Goal: Information Seeking & Learning: Learn about a topic

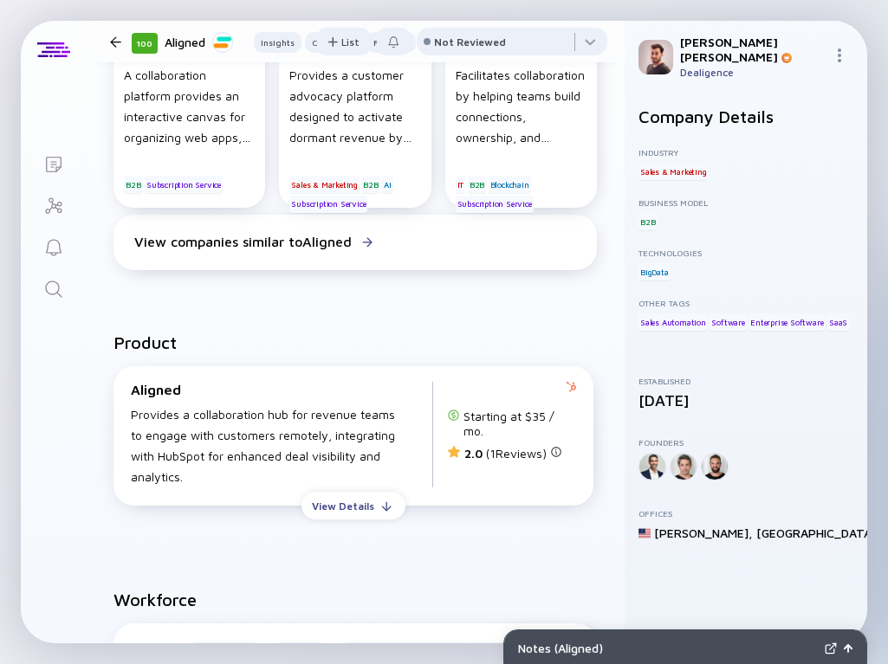
scroll to position [1447, 0]
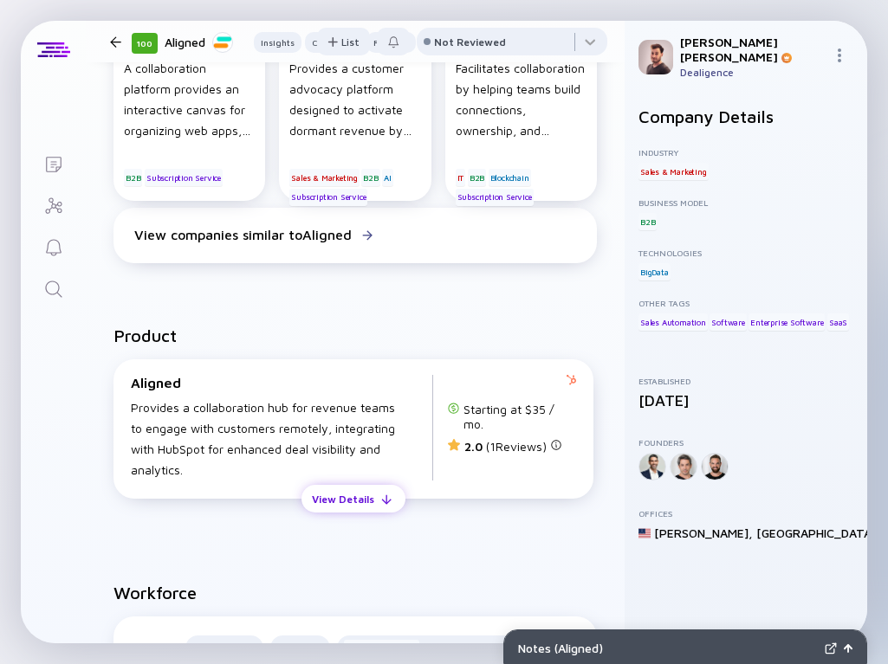
click at [350, 510] on div "View Details" at bounding box center [342, 499] width 83 height 27
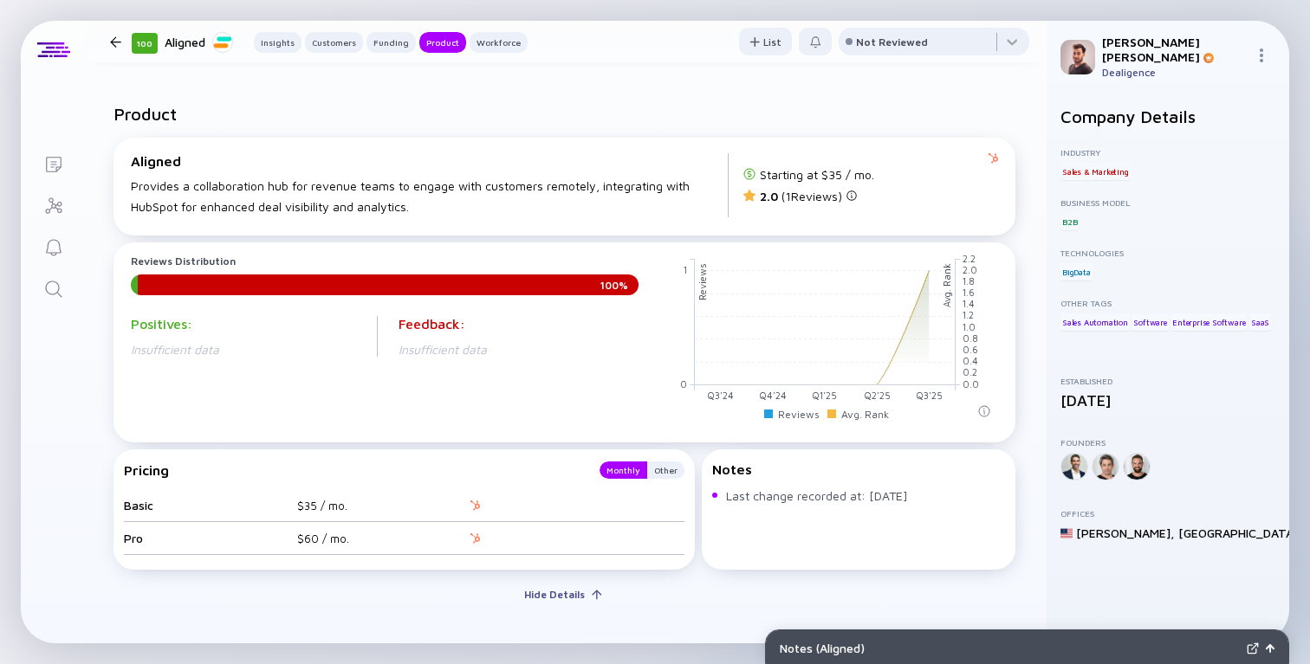
scroll to position [1603, 0]
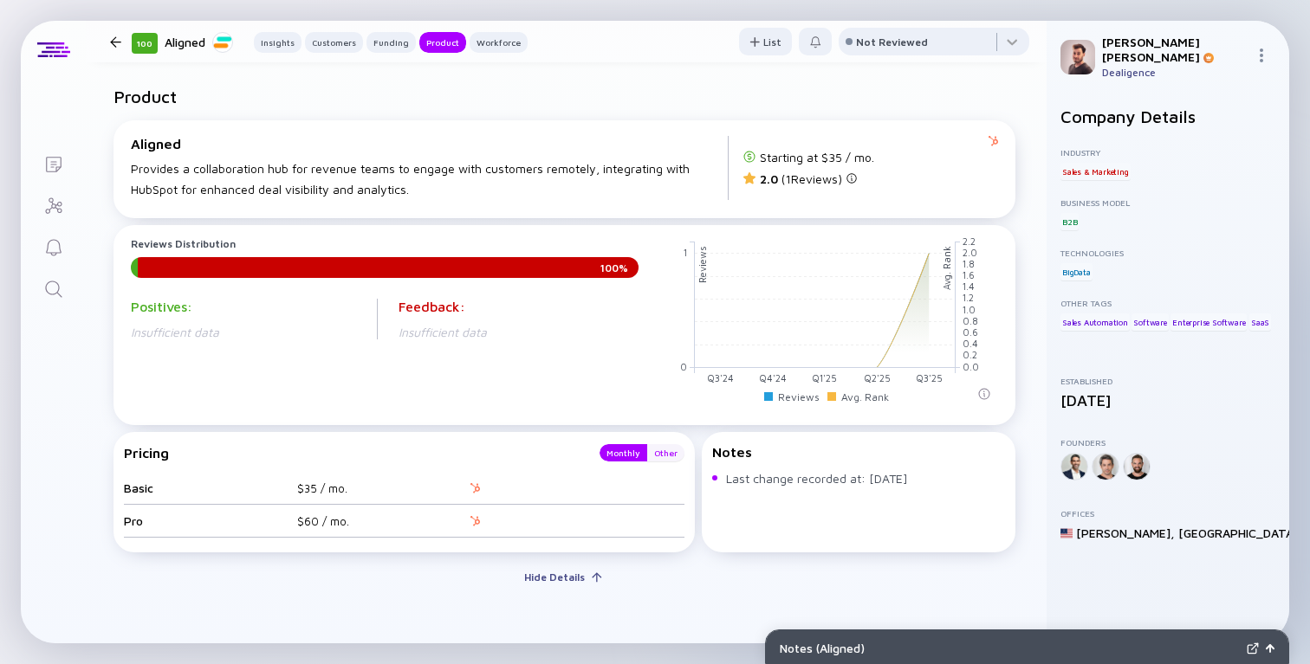
click at [673, 451] on div "Other" at bounding box center [665, 452] width 37 height 17
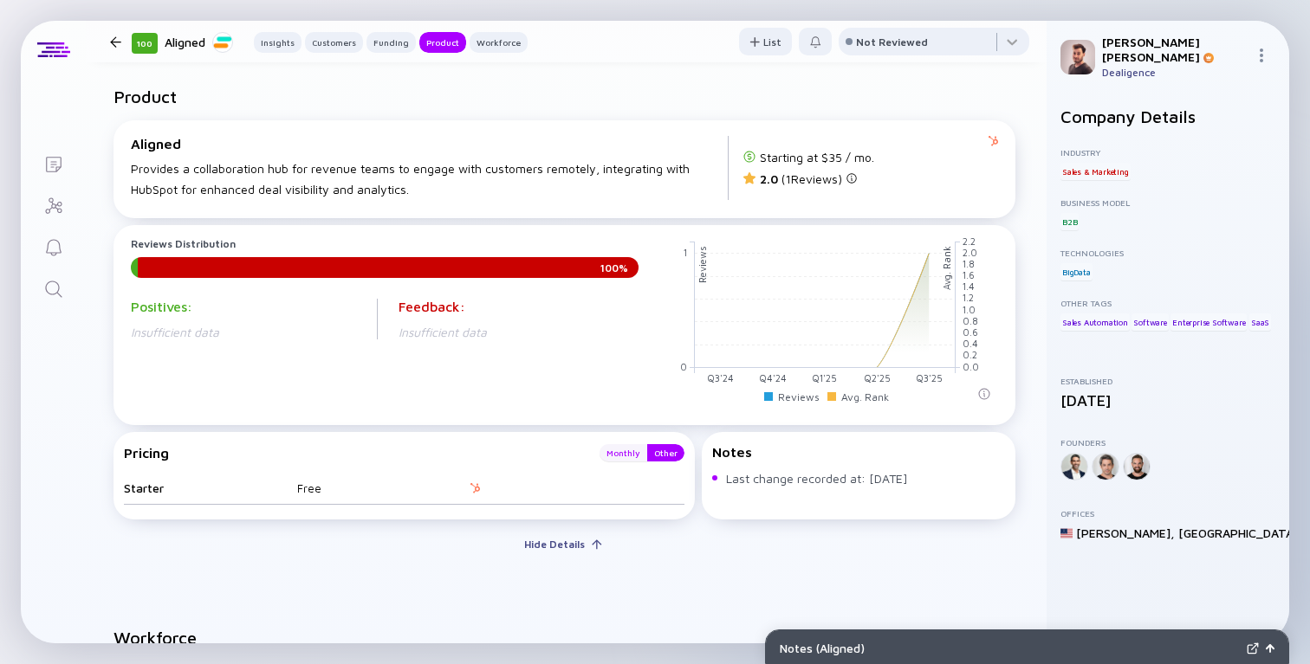
click at [625, 457] on div "Monthly" at bounding box center [623, 452] width 48 height 17
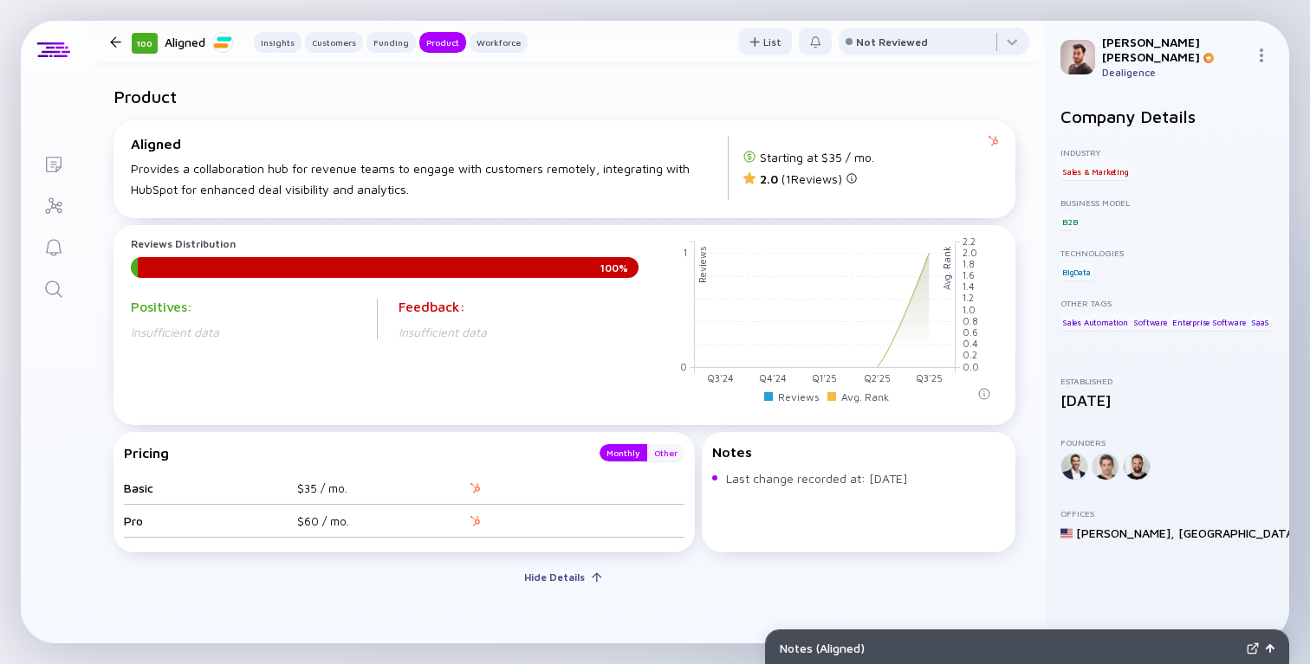
click at [670, 460] on div "Other" at bounding box center [665, 452] width 37 height 17
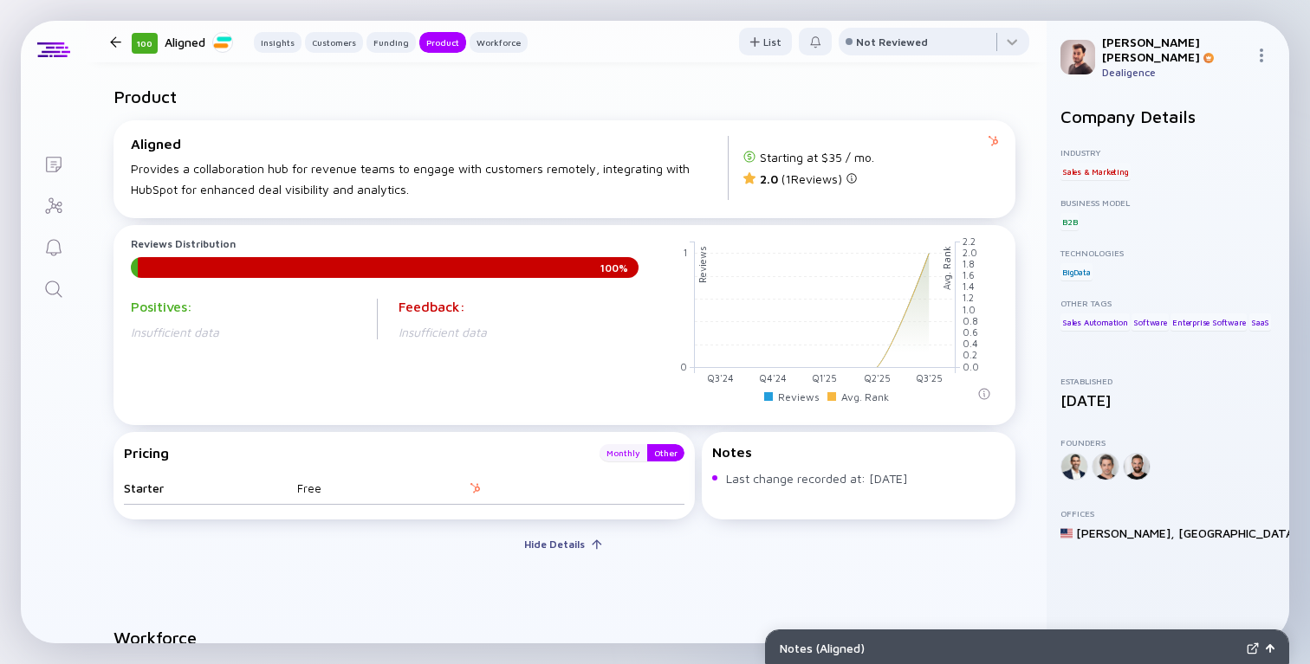
click at [631, 462] on div "Monthly" at bounding box center [623, 452] width 48 height 17
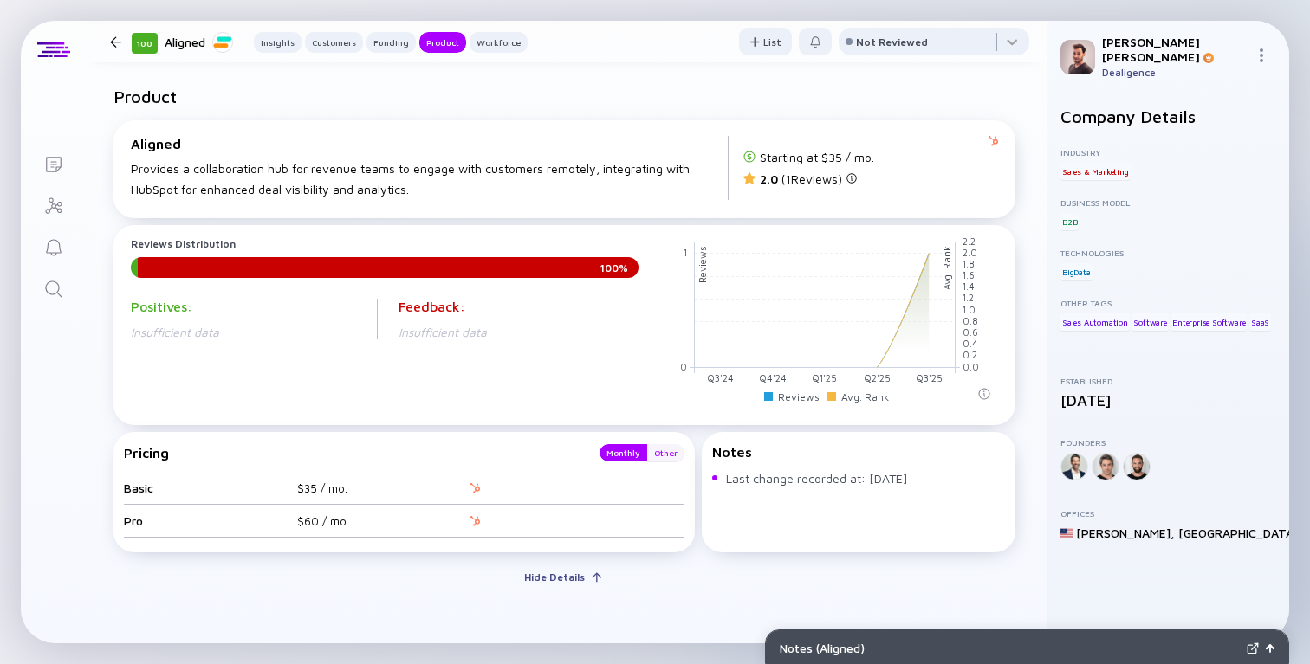
click at [663, 460] on div "Other" at bounding box center [665, 452] width 37 height 17
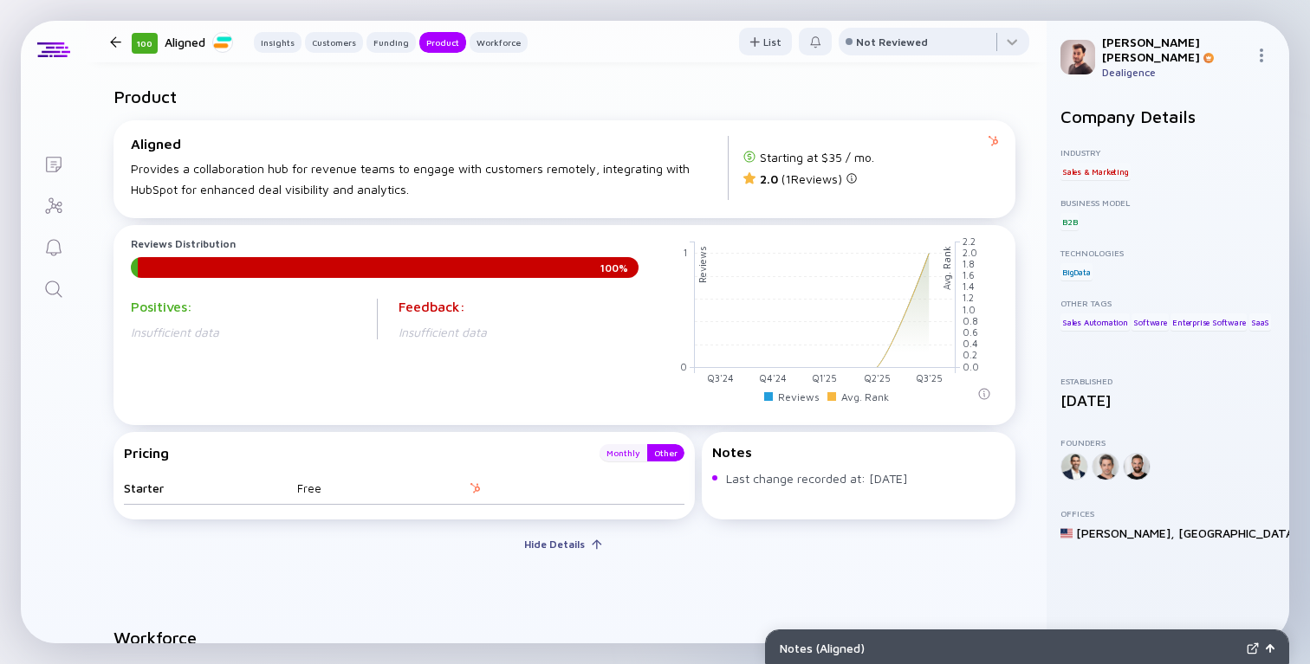
click at [641, 460] on div "Monthly" at bounding box center [623, 452] width 48 height 17
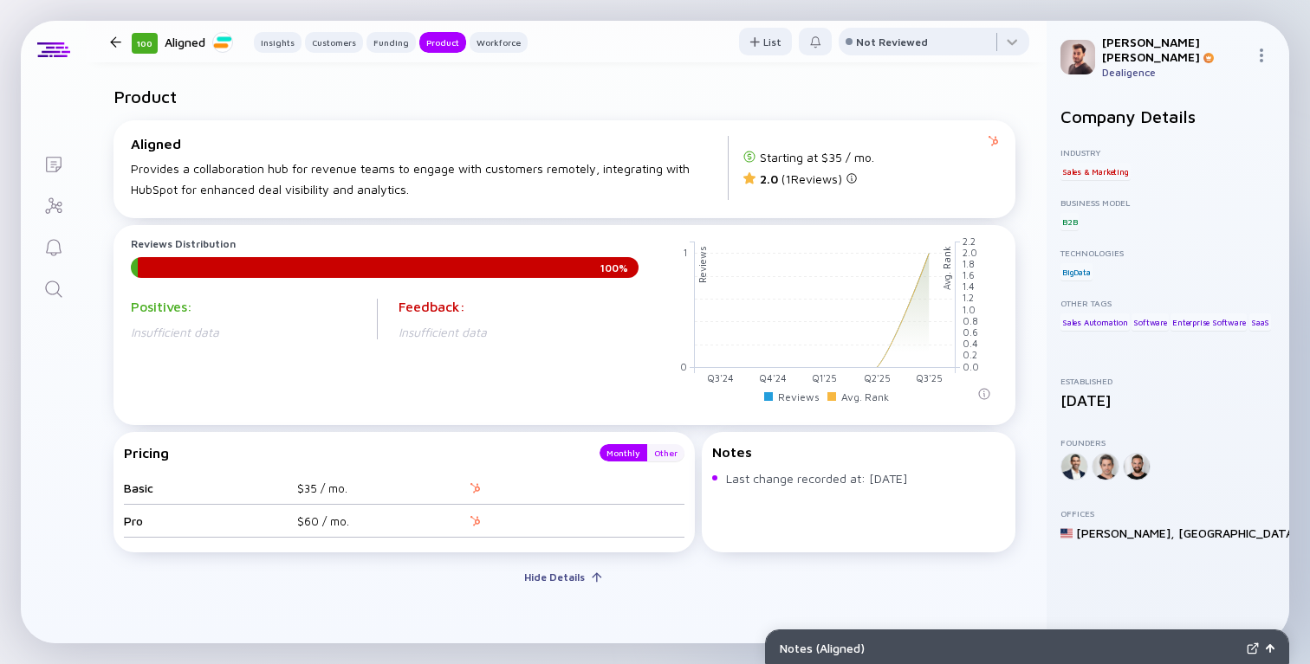
click at [673, 460] on div "Other" at bounding box center [665, 452] width 37 height 17
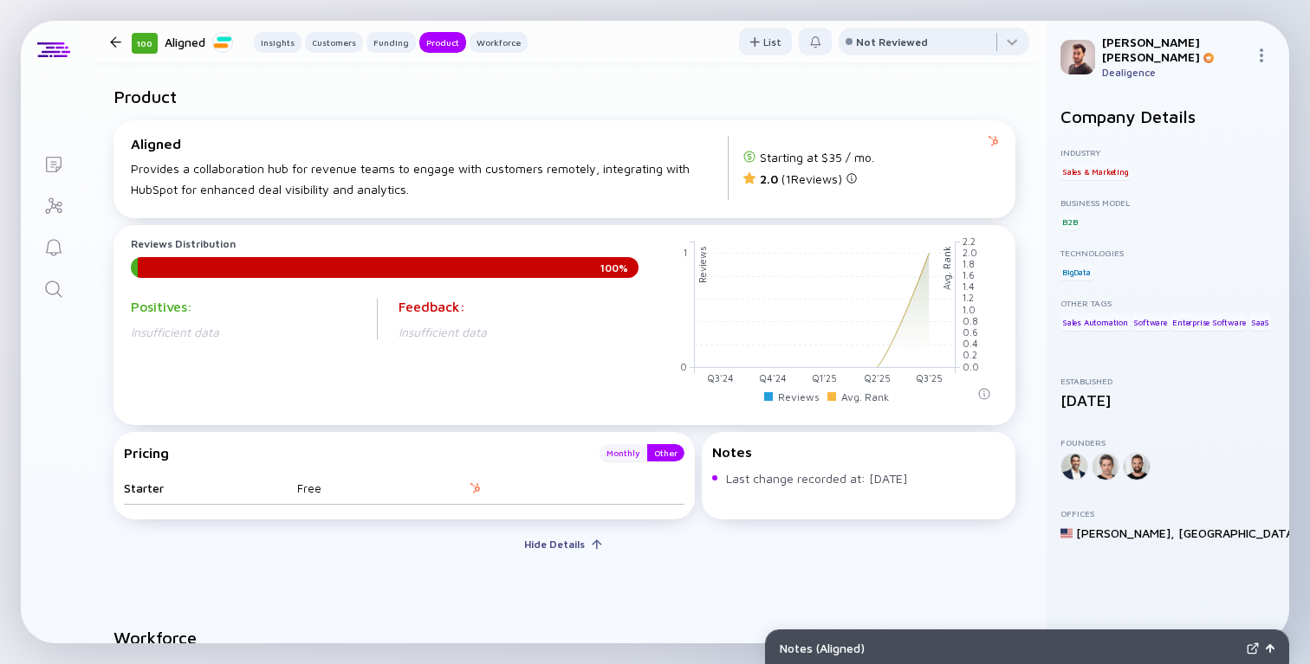
click at [631, 460] on div "Monthly" at bounding box center [623, 452] width 48 height 17
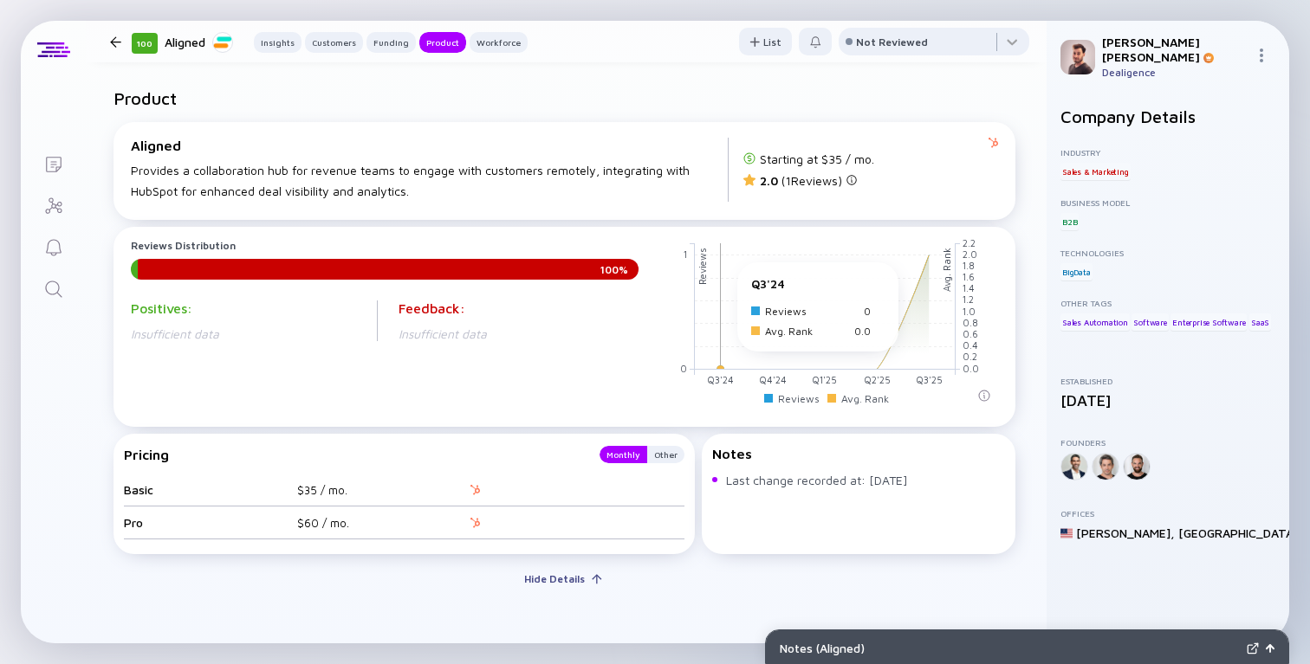
scroll to position [1593, 0]
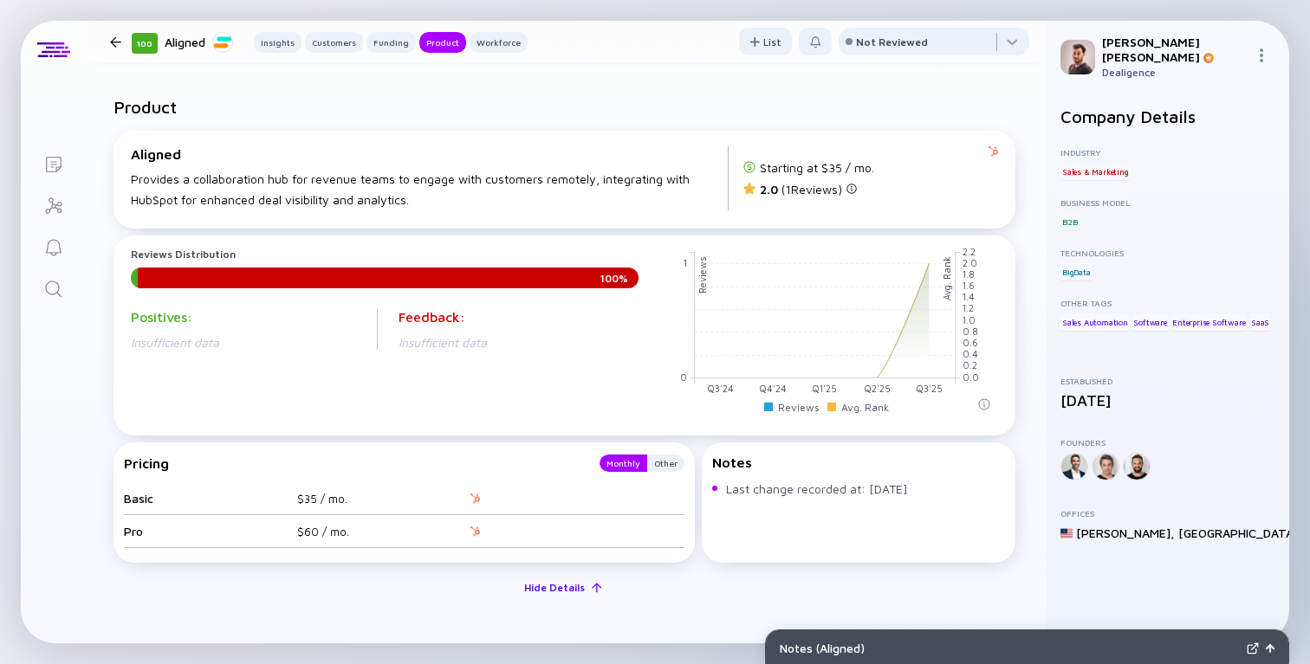
click at [588, 599] on div "Hide Details" at bounding box center [554, 587] width 81 height 27
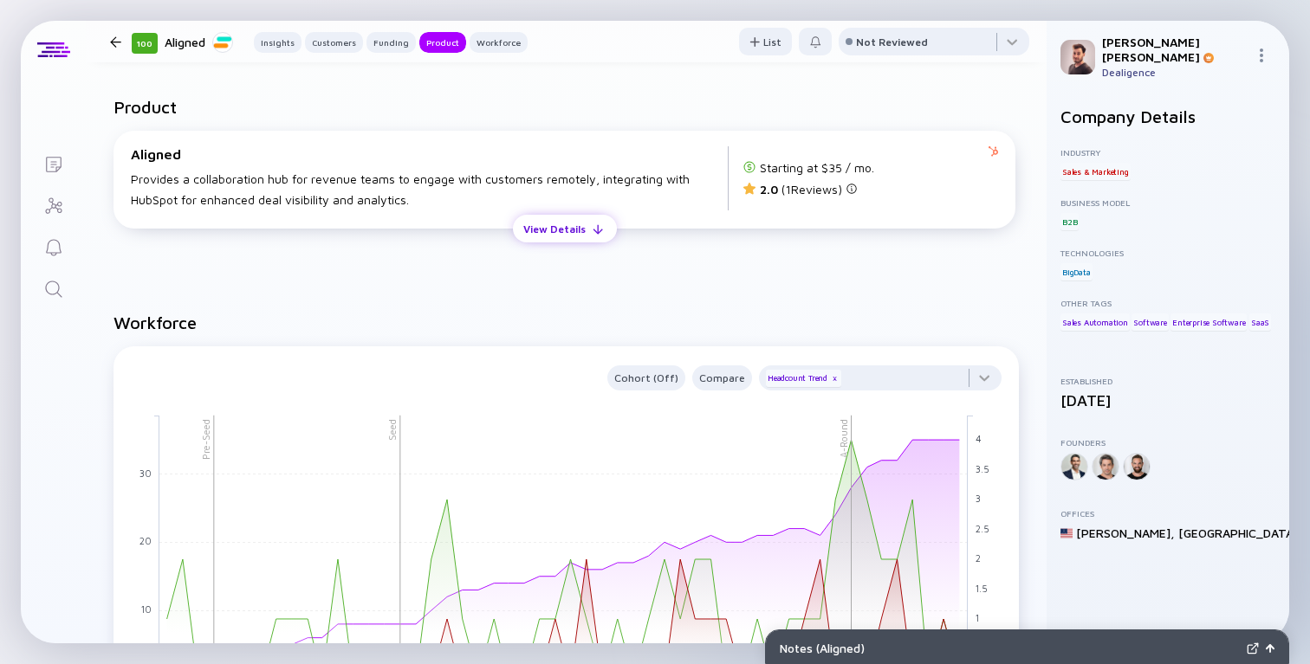
click at [545, 239] on div "View Details" at bounding box center [554, 229] width 83 height 27
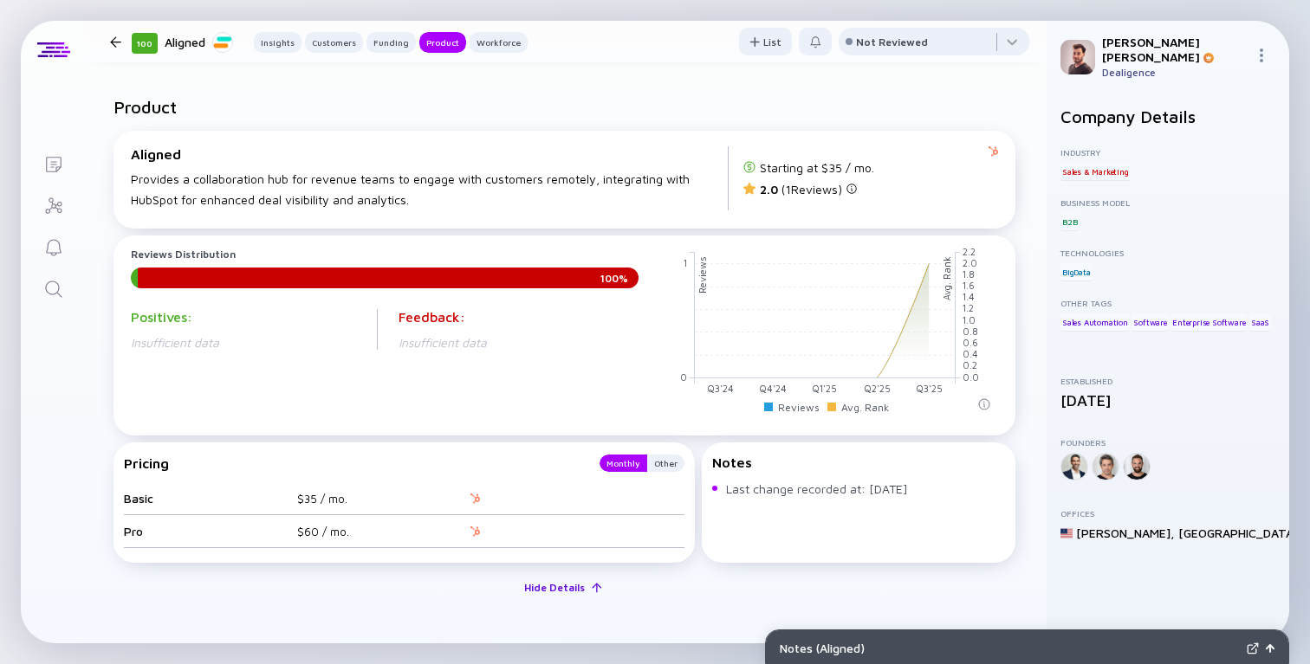
click at [539, 589] on div "Hide Details" at bounding box center [554, 587] width 81 height 27
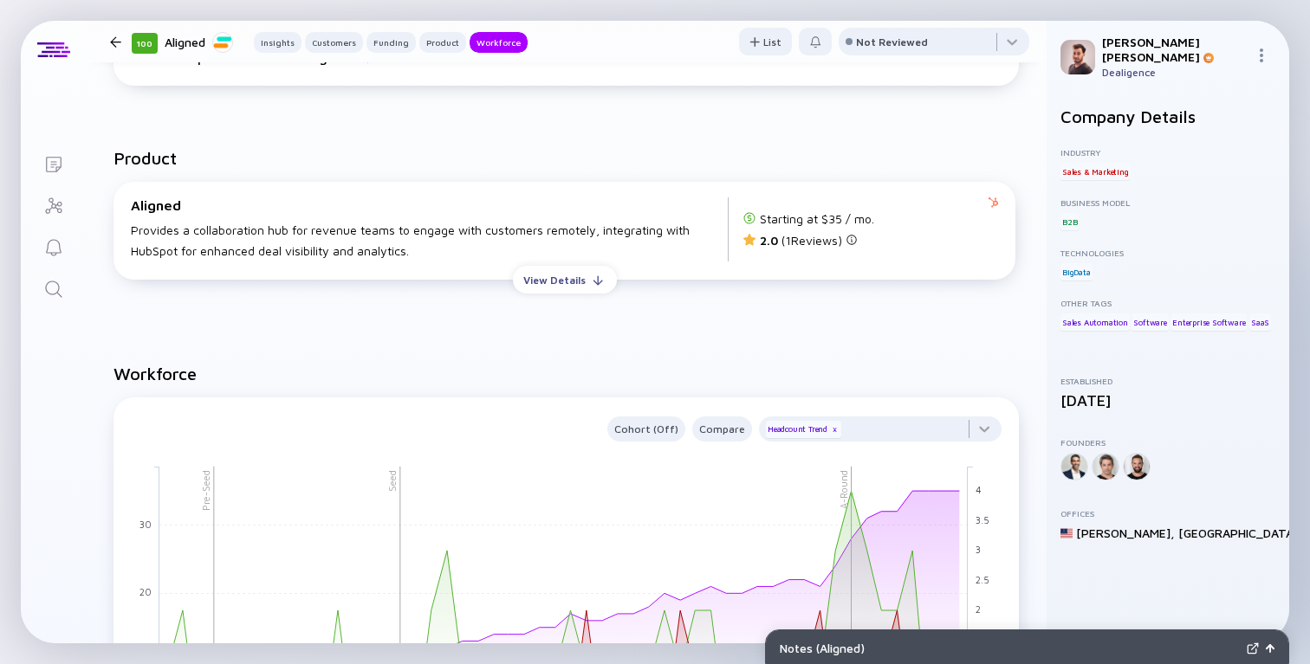
scroll to position [1527, 0]
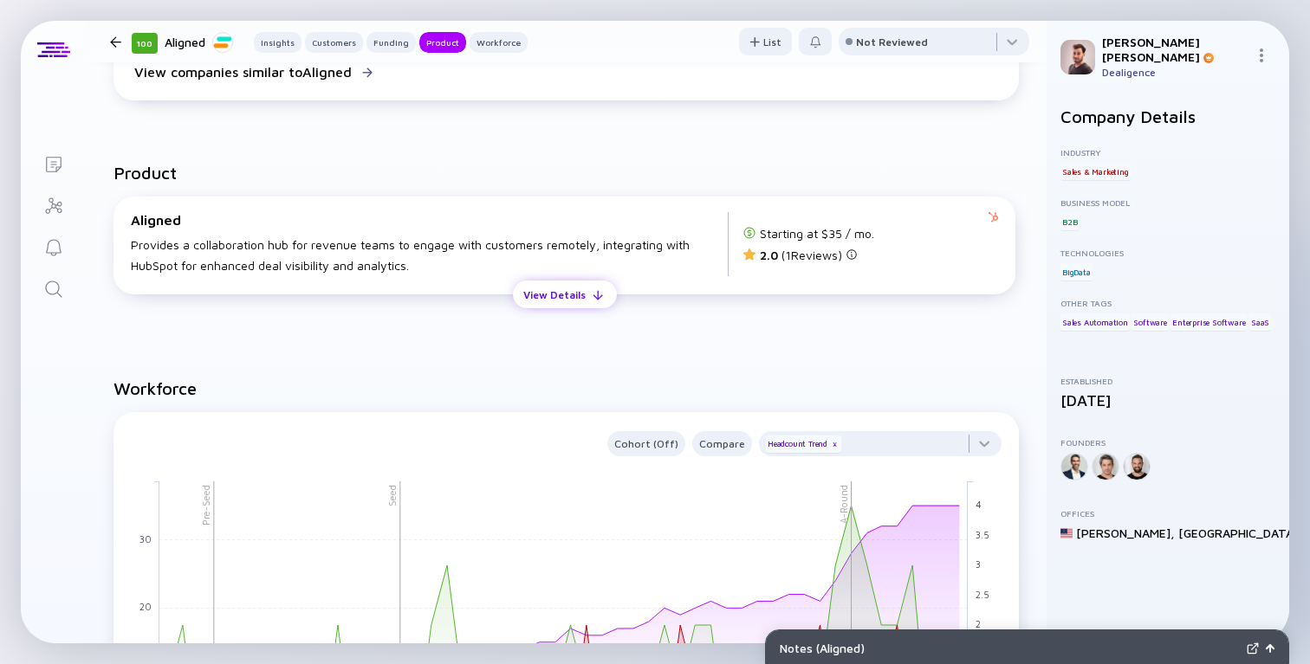
click at [541, 308] on div "View Details" at bounding box center [554, 295] width 83 height 27
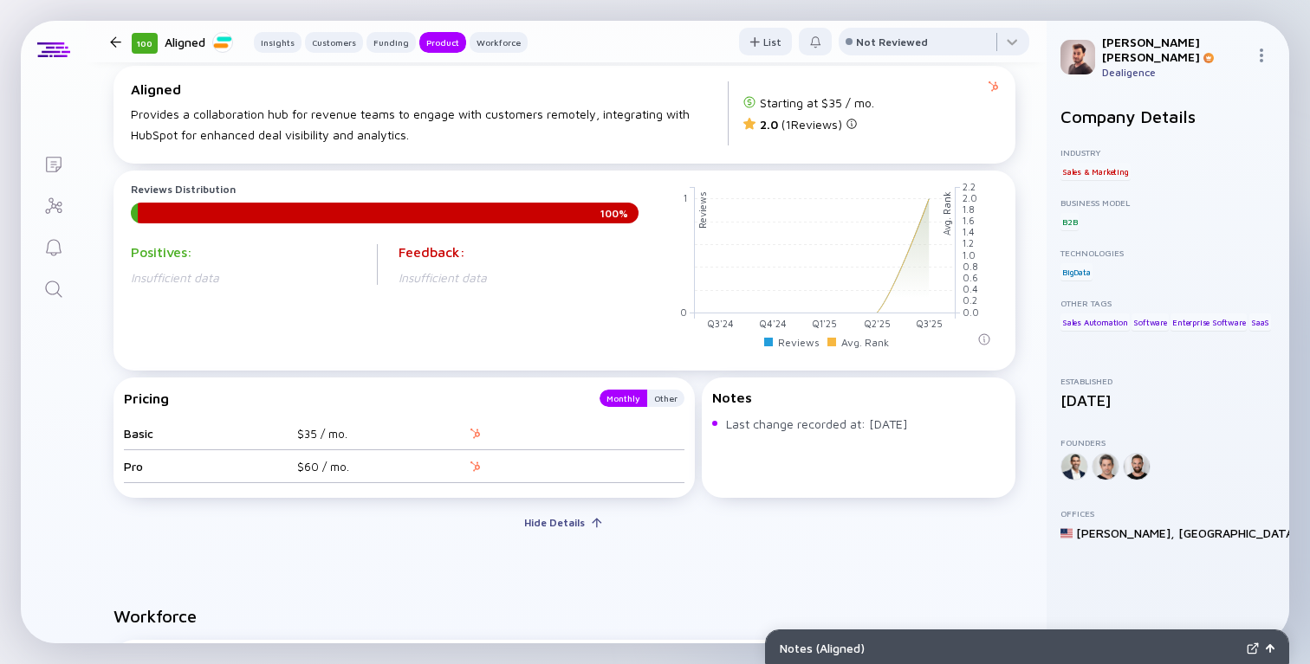
scroll to position [1669, 0]
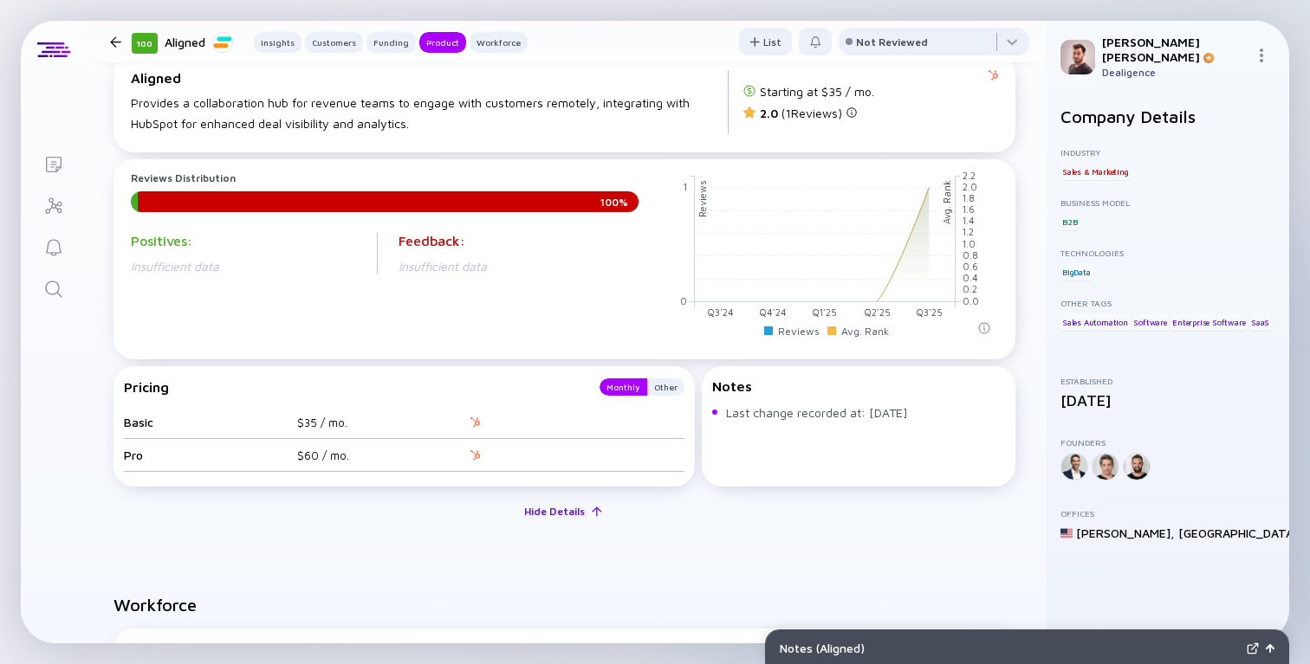
click at [545, 520] on div "Hide Details" at bounding box center [554, 511] width 81 height 27
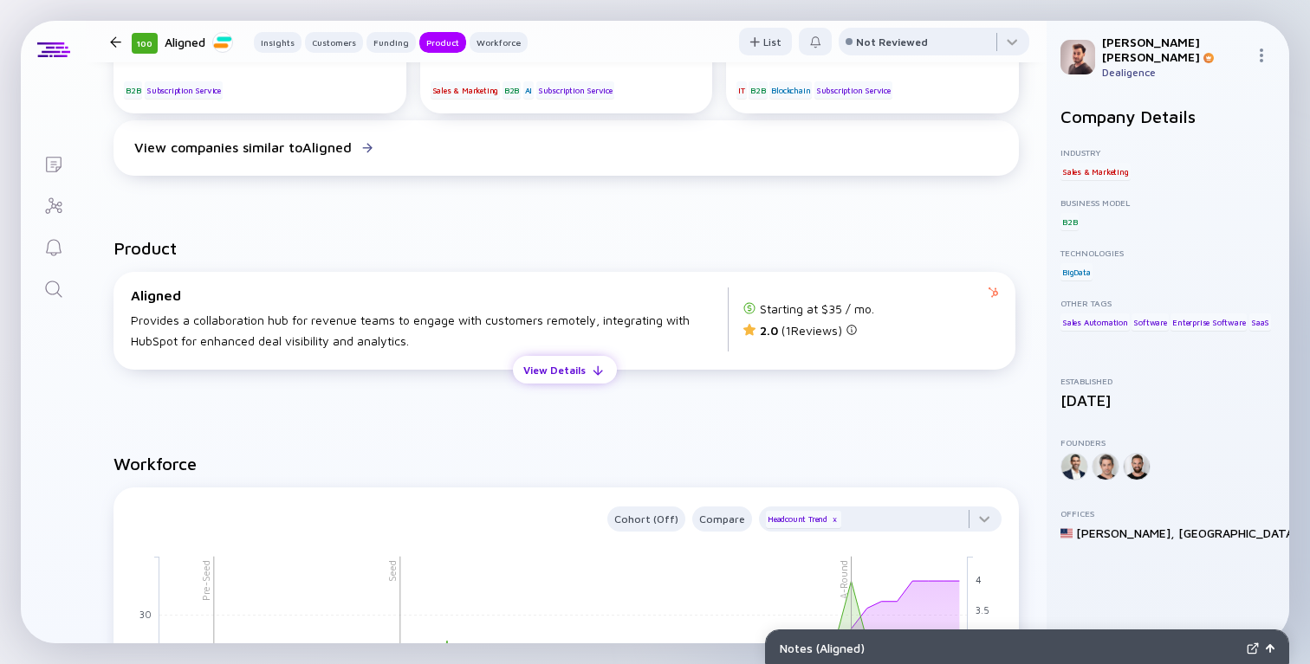
scroll to position [1421, 0]
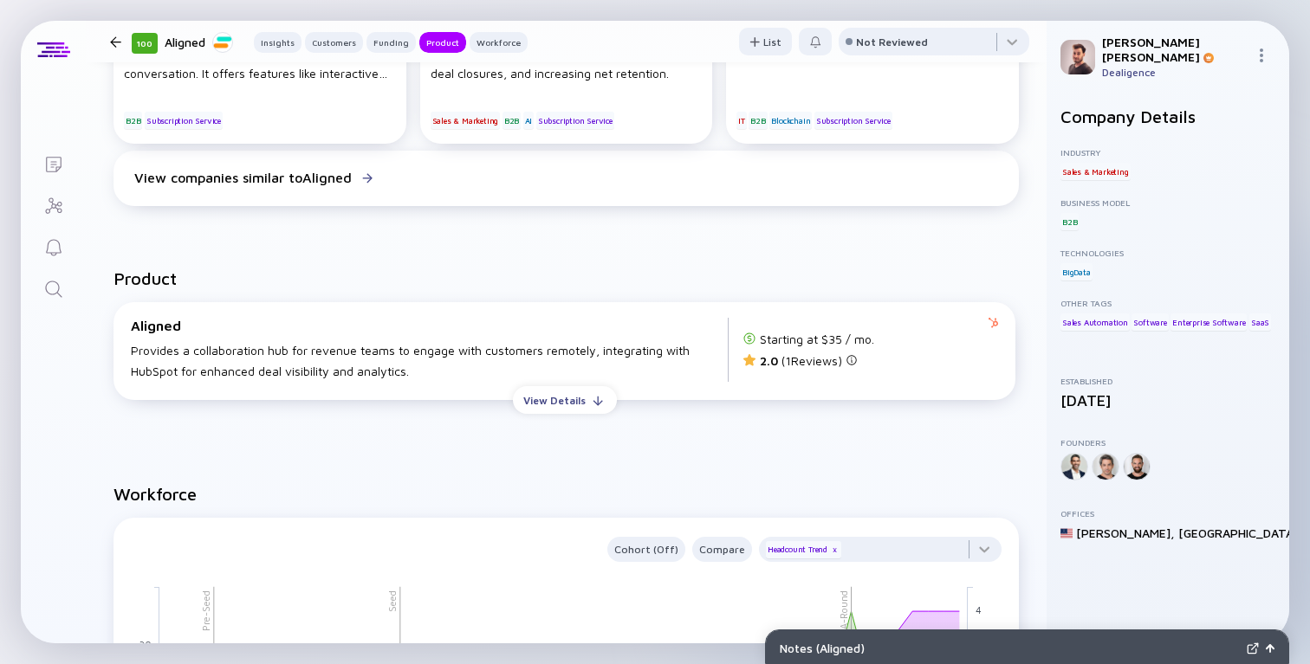
click at [370, 361] on div "Provides a collaboration hub for revenue teams to engage with customers remotel…" at bounding box center [429, 361] width 597 height 42
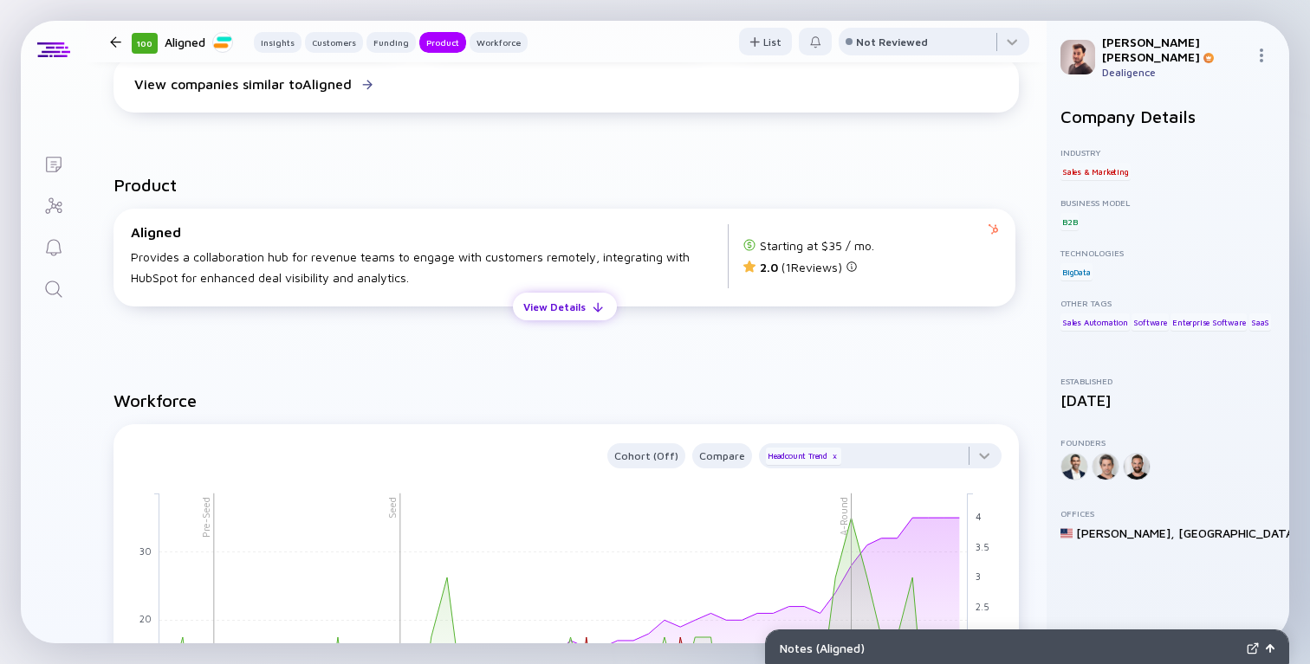
click at [601, 320] on button "View Details" at bounding box center [565, 307] width 104 height 28
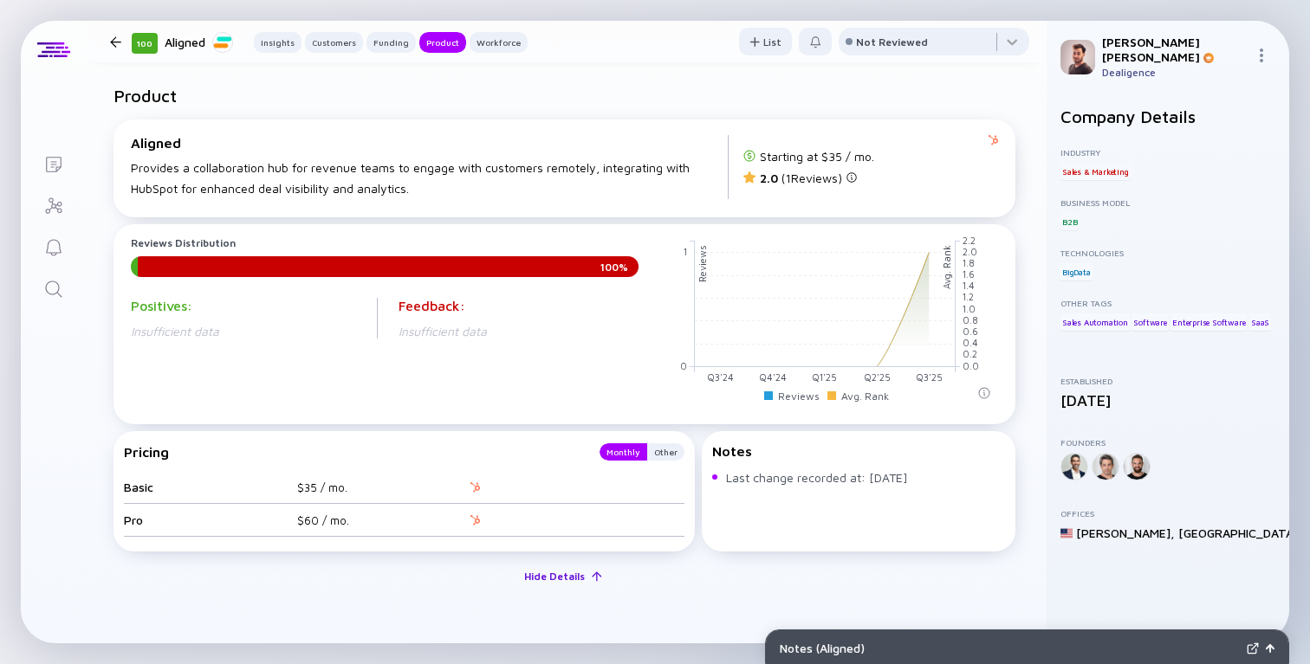
scroll to position [1617, 0]
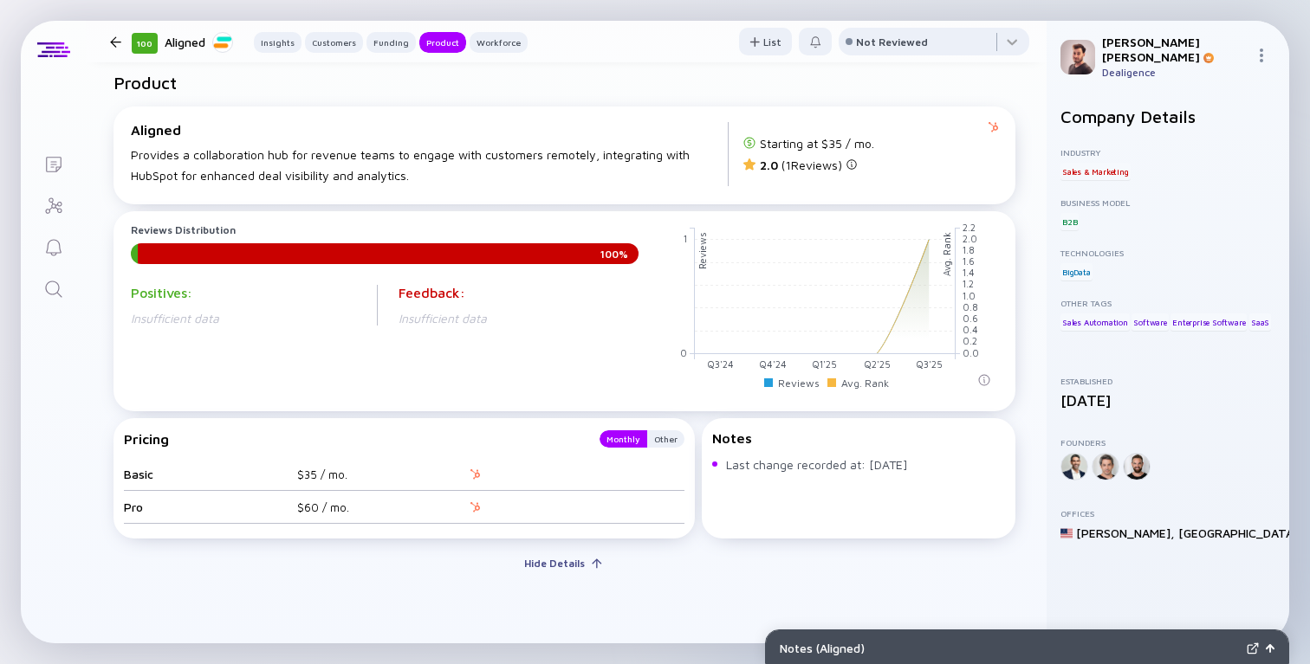
click at [518, 382] on div "Reviews Distribution 0 % 100 % Positives: Insufficient data Feedback: Insuffici…" at bounding box center [385, 309] width 508 height 173
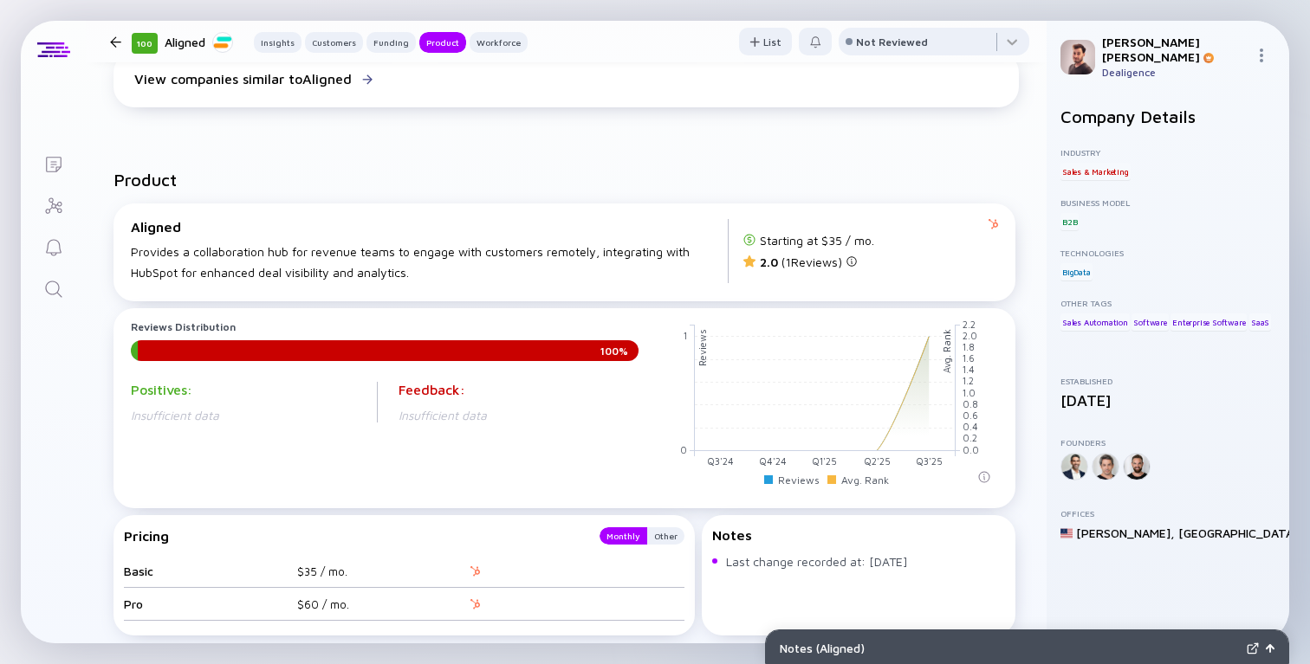
scroll to position [1580, 0]
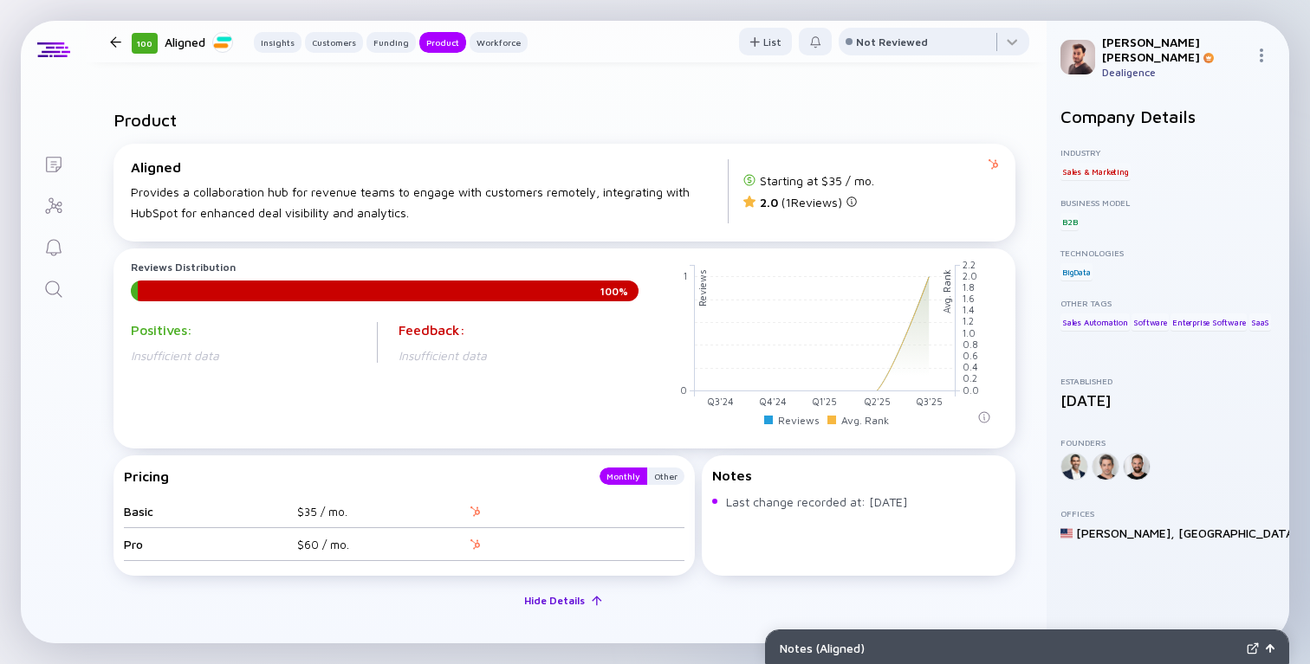
click at [546, 596] on div "Hide Details" at bounding box center [554, 600] width 81 height 27
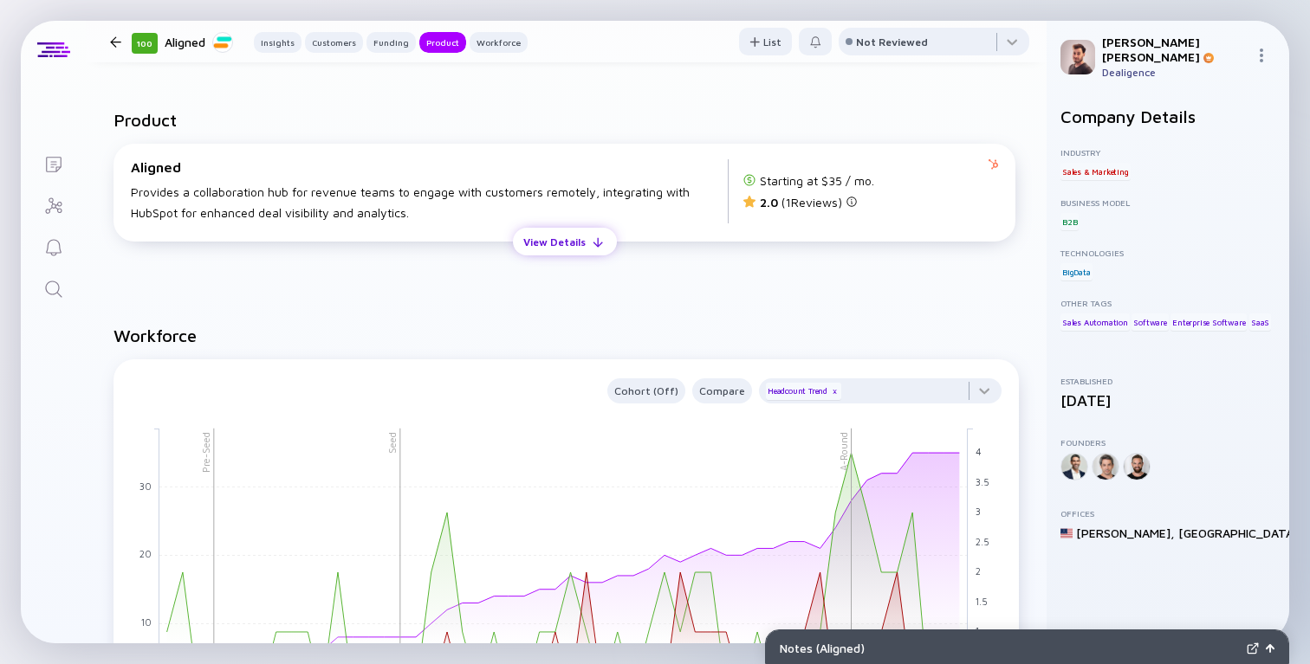
click at [560, 243] on div "View Details" at bounding box center [554, 242] width 83 height 27
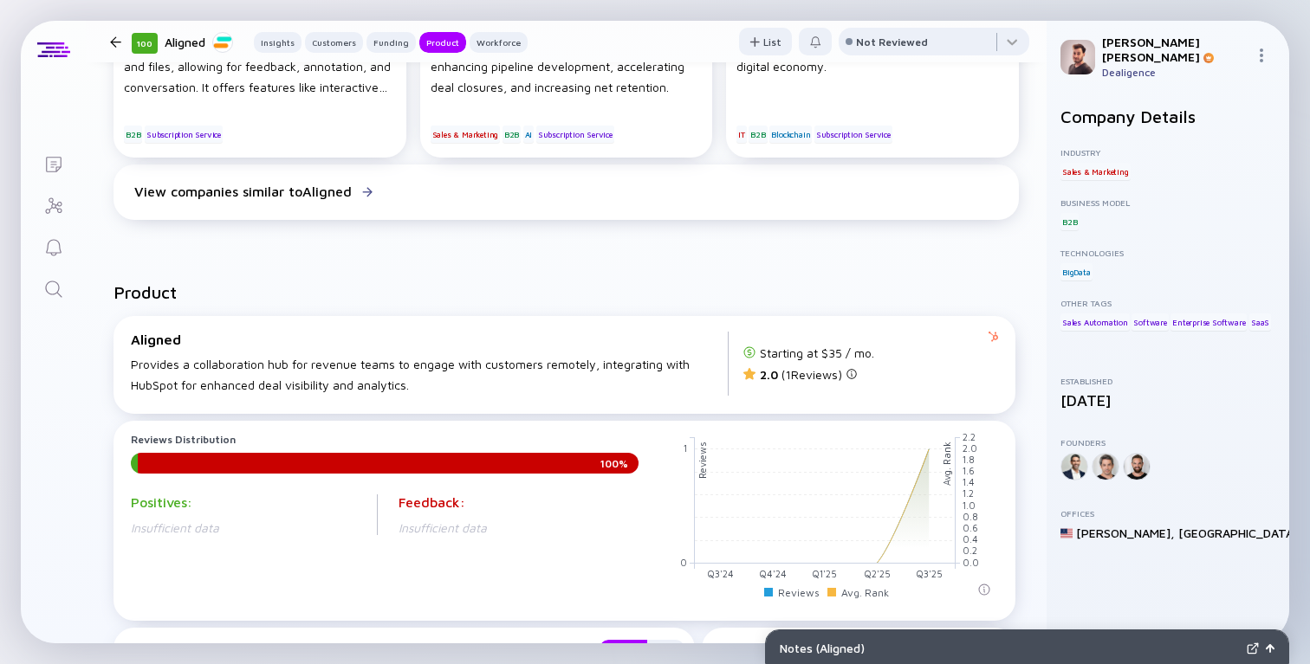
scroll to position [1194, 0]
